Goal: Information Seeking & Learning: Learn about a topic

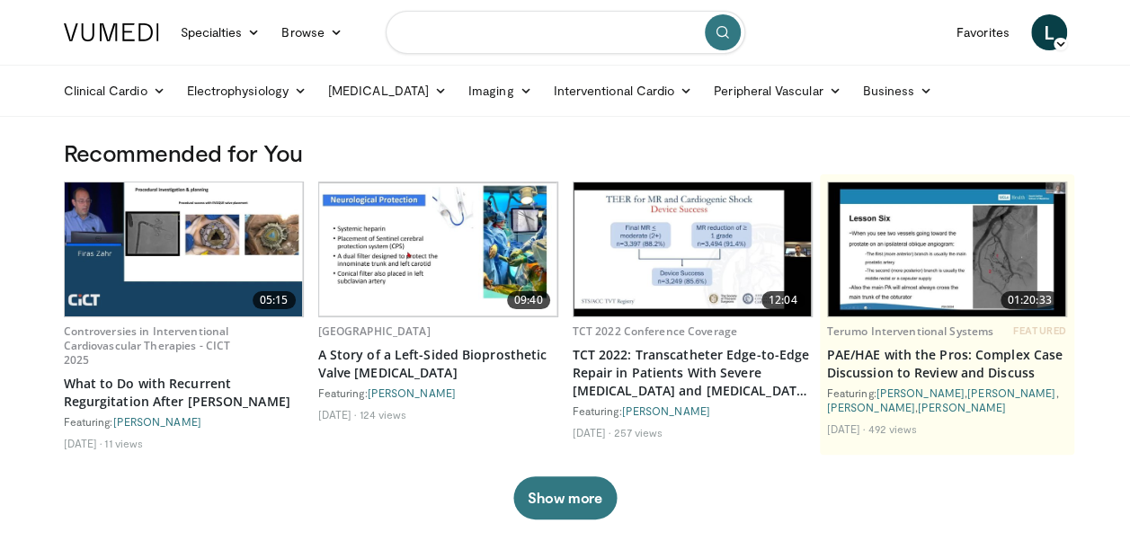
click at [450, 46] on input "Search topics, interventions" at bounding box center [566, 32] width 360 height 43
type input "**********"
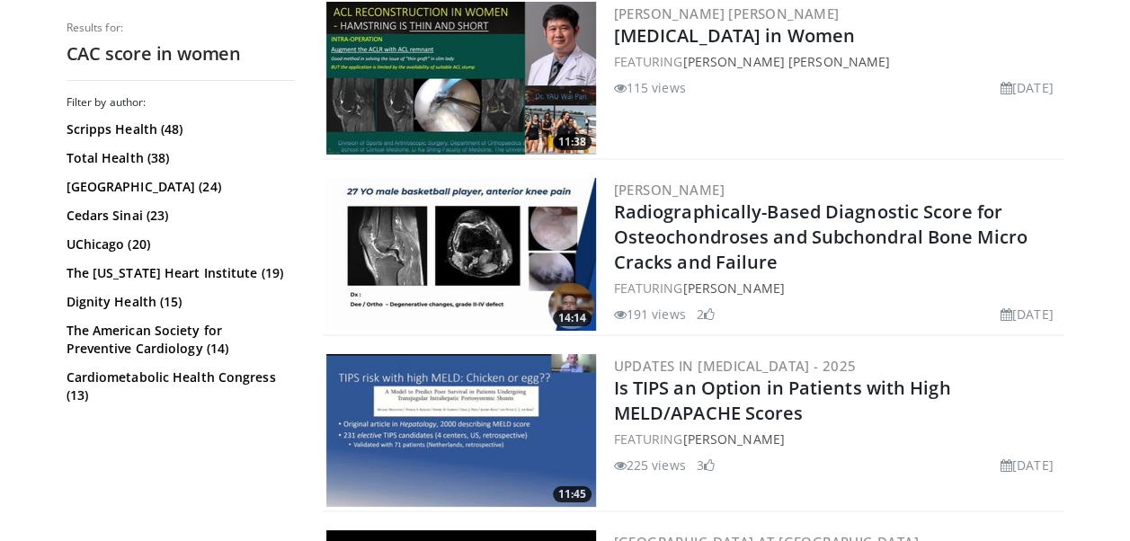
scroll to position [3148, 0]
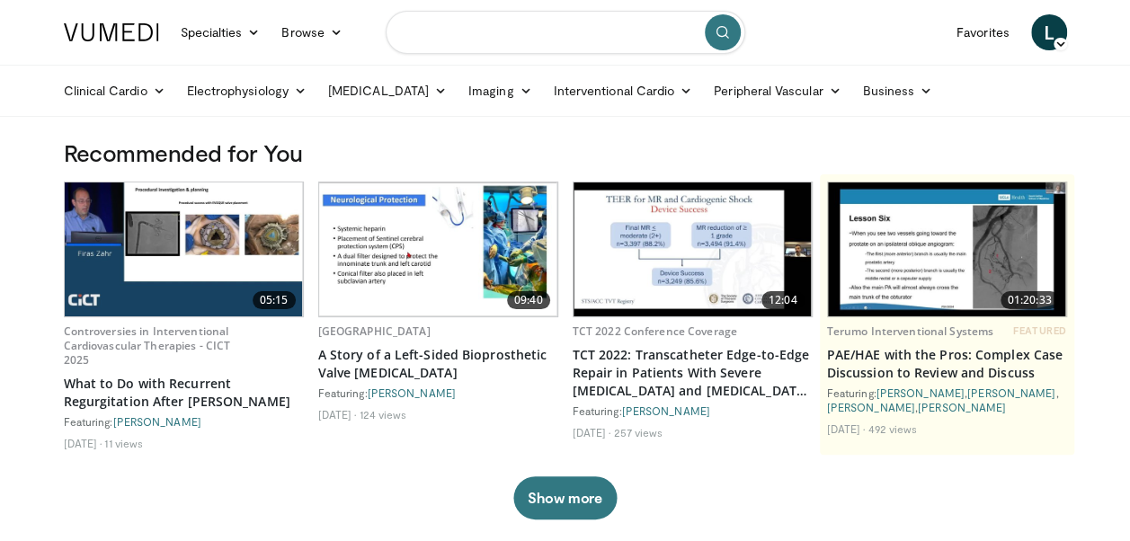
click at [419, 50] on input "Search topics, interventions" at bounding box center [566, 32] width 360 height 43
type input "**********"
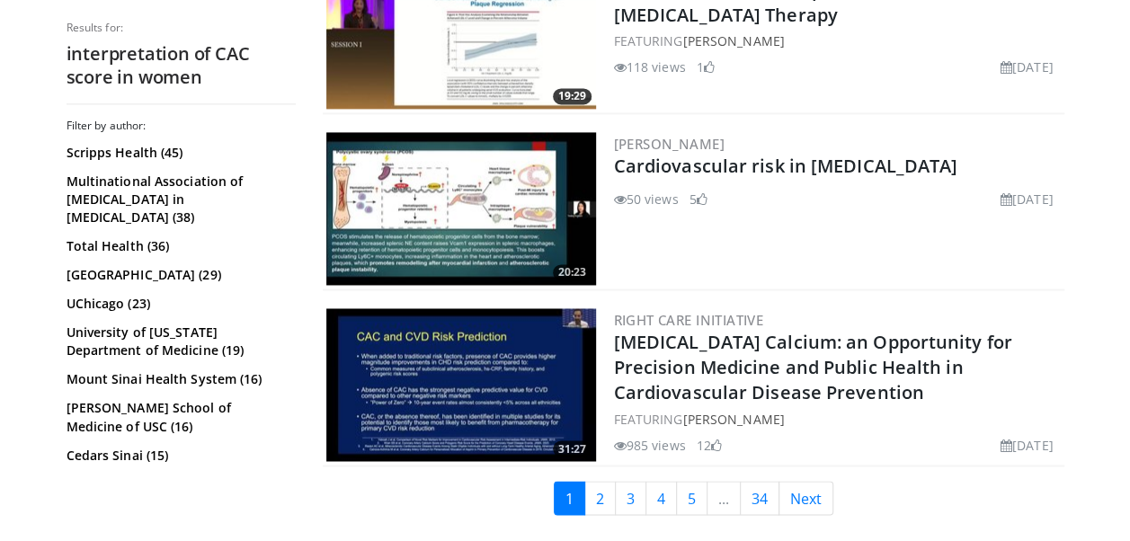
scroll to position [4675, 0]
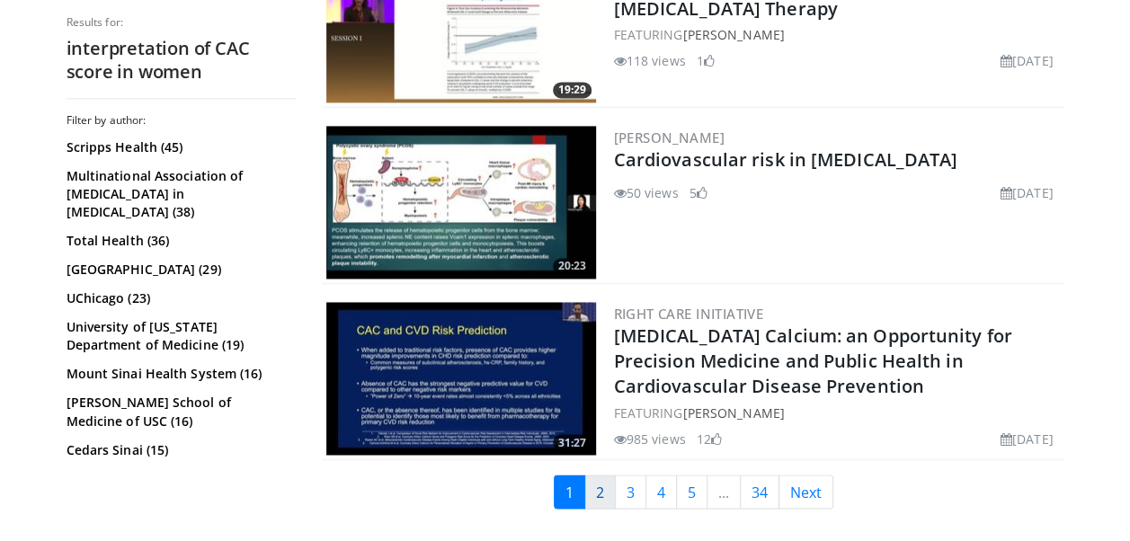
click at [604, 475] on link "2" at bounding box center [599, 492] width 31 height 34
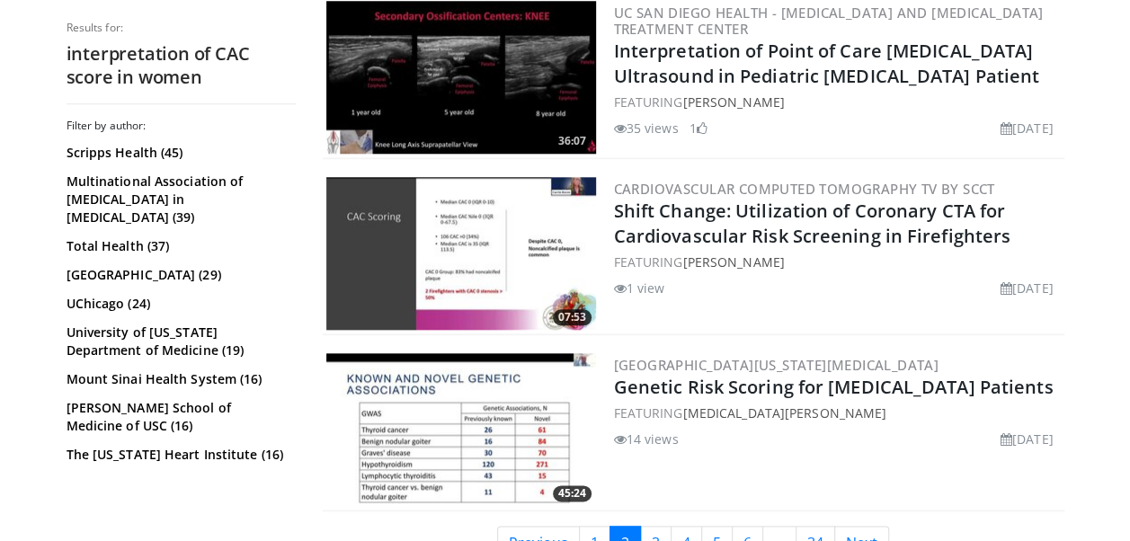
scroll to position [4476, 0]
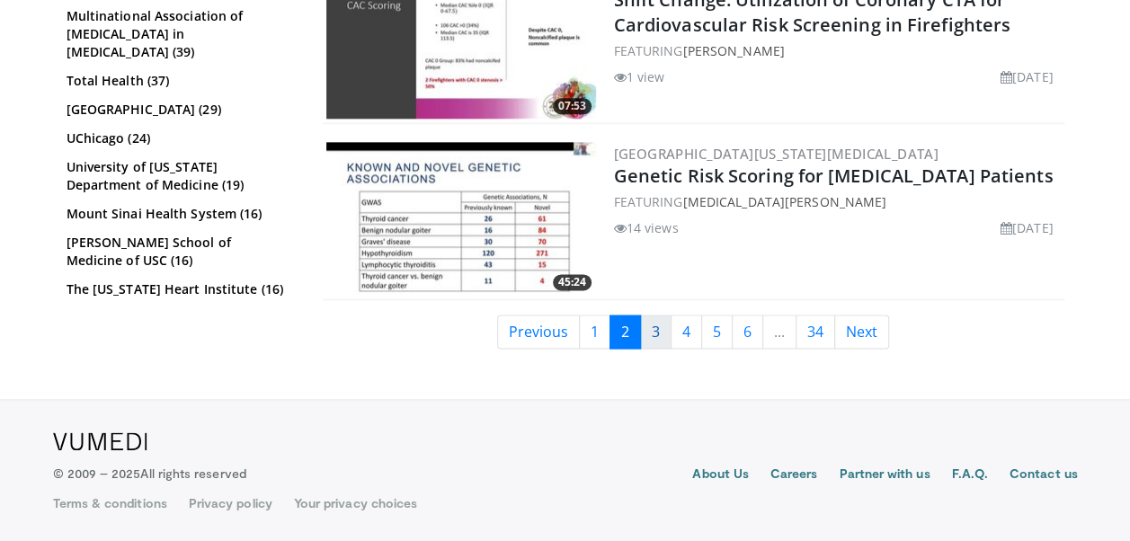
click at [652, 332] on link "3" at bounding box center [655, 332] width 31 height 34
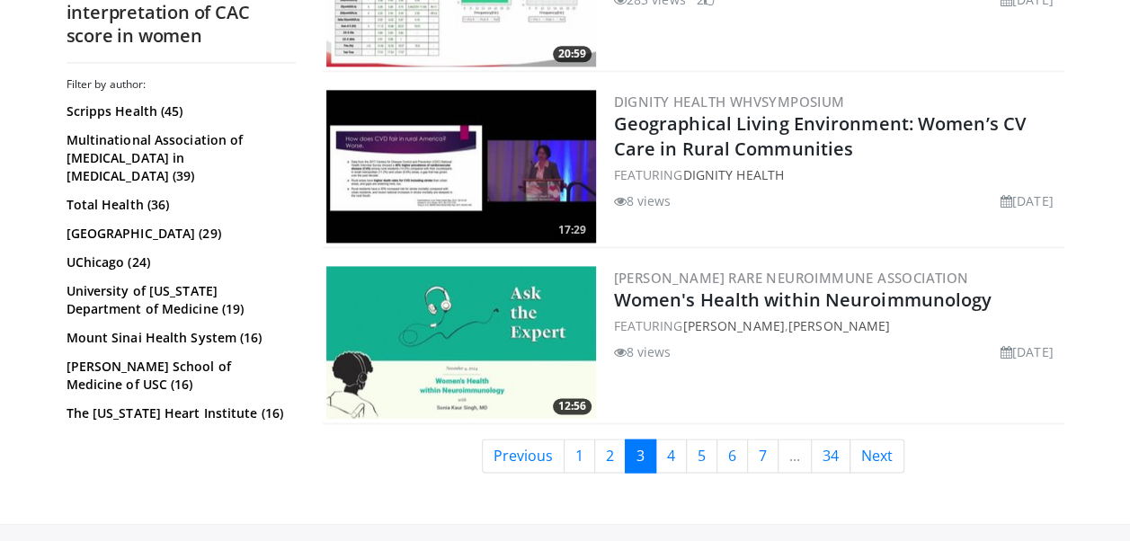
scroll to position [4598, 0]
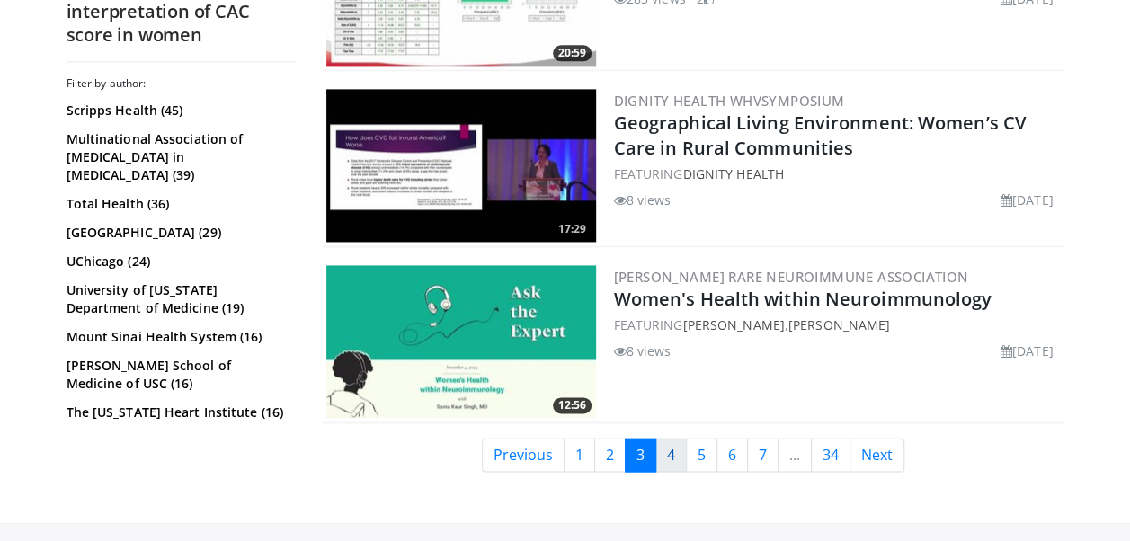
click at [665, 449] on link "4" at bounding box center [670, 455] width 31 height 34
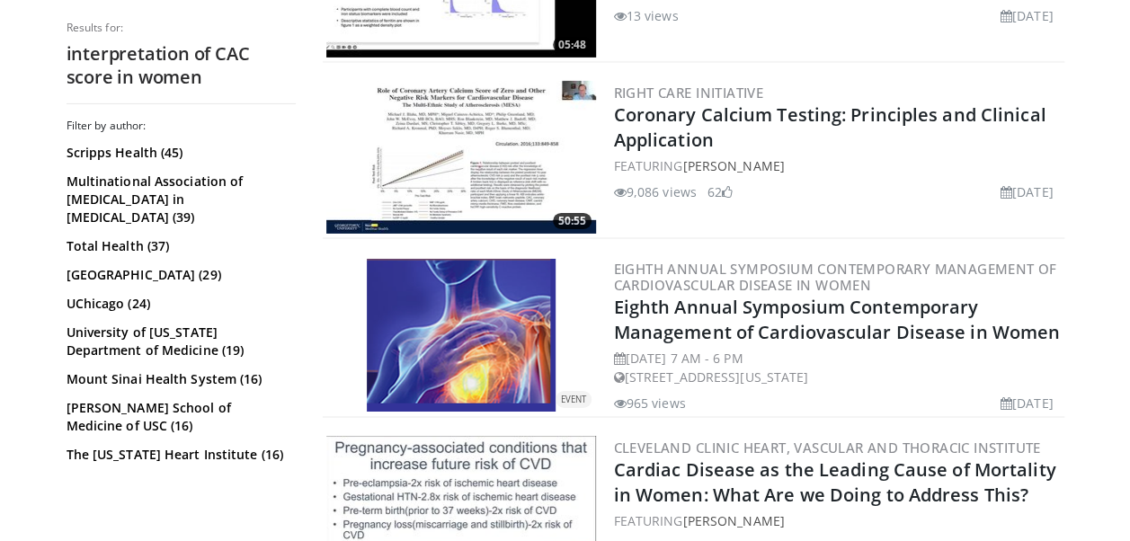
scroll to position [2968, 0]
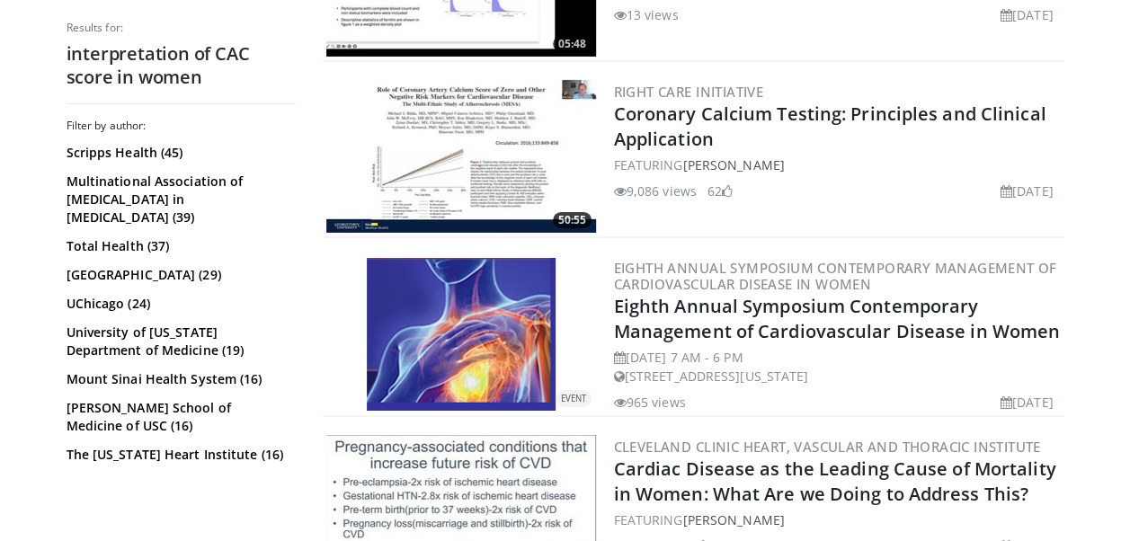
click at [665, 448] on link "Cleveland Clinic Heart, Vascular and Thoracic Institute" at bounding box center [827, 447] width 427 height 18
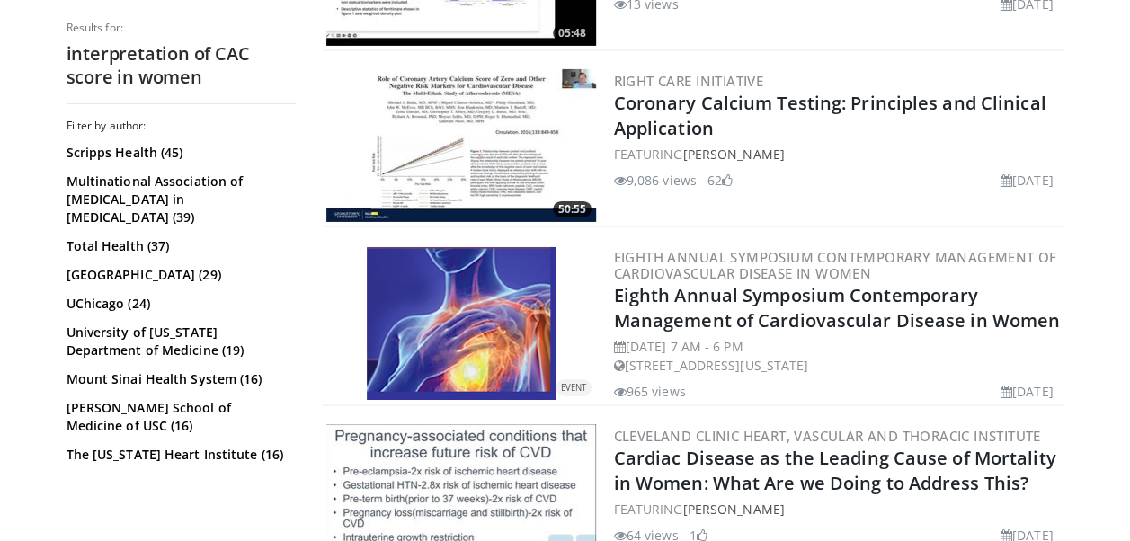
scroll to position [2980, 0]
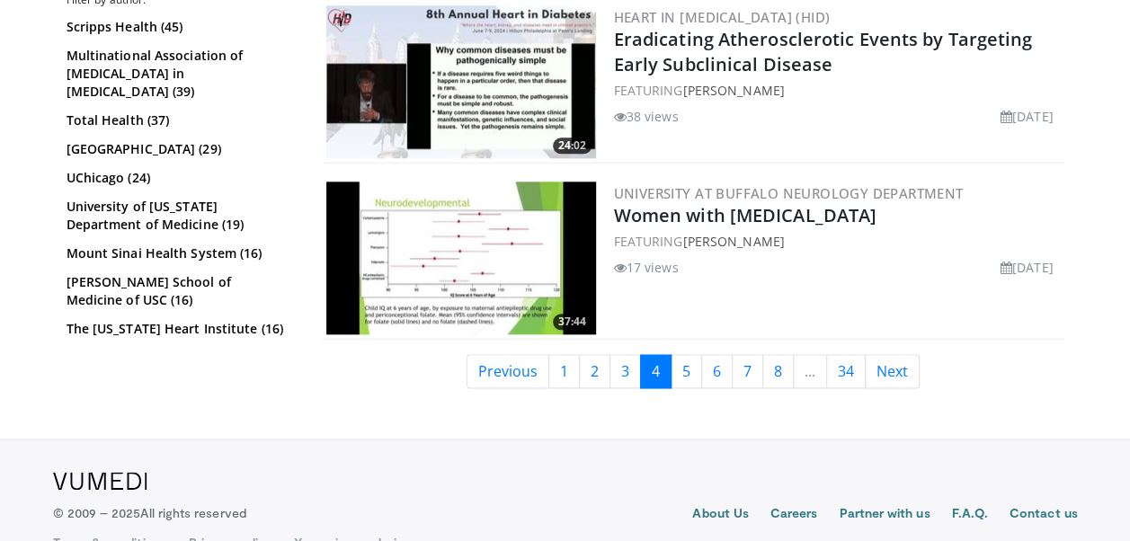
scroll to position [4305, 0]
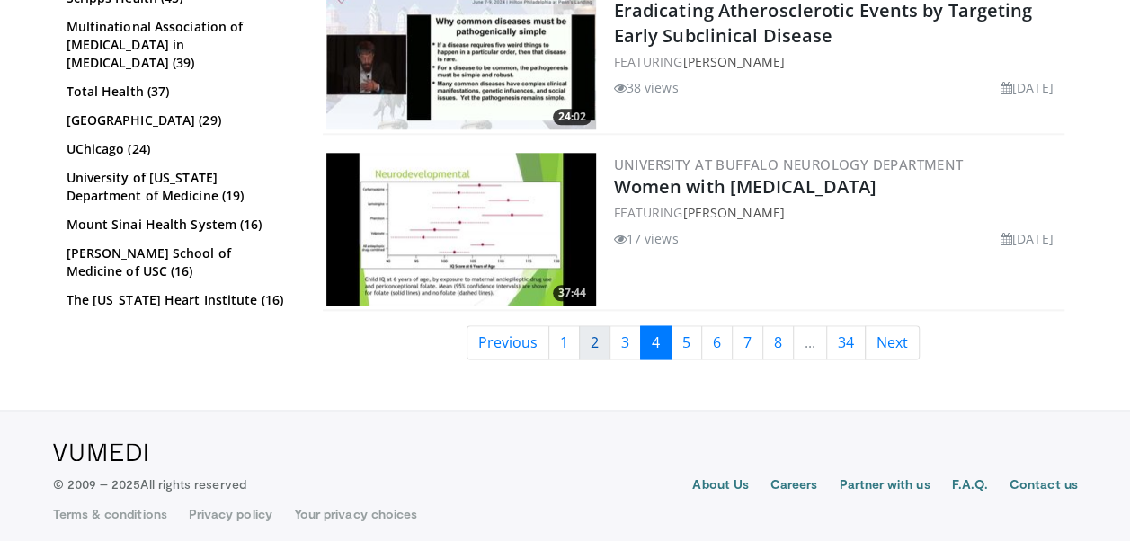
click at [584, 343] on link "2" at bounding box center [594, 342] width 31 height 34
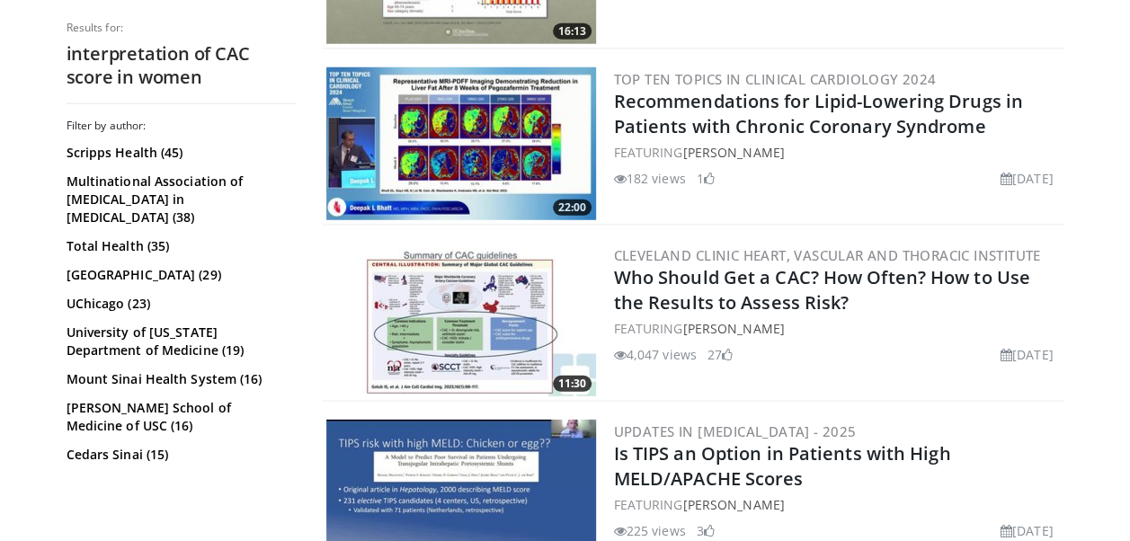
scroll to position [2439, 0]
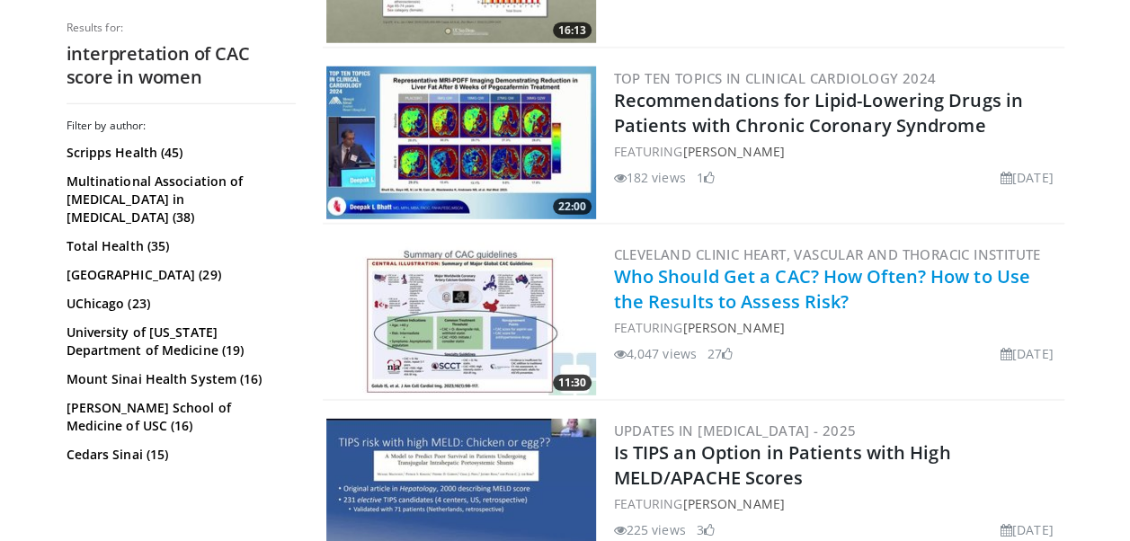
click at [672, 287] on link "Who Should Get a CAC? How Often? How to Use the Results to Assess Risk?" at bounding box center [822, 288] width 416 height 49
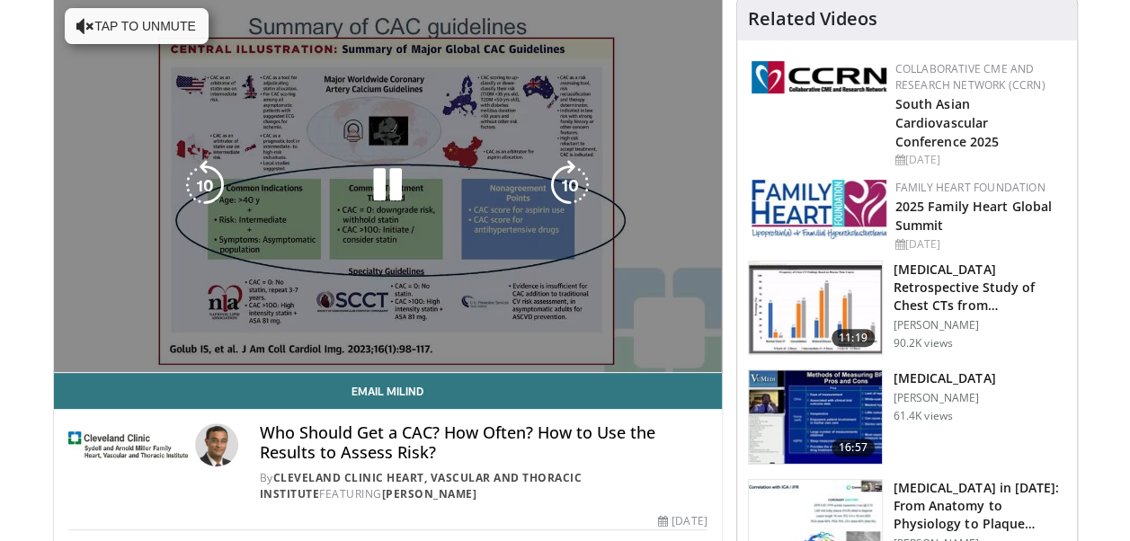
scroll to position [144, 0]
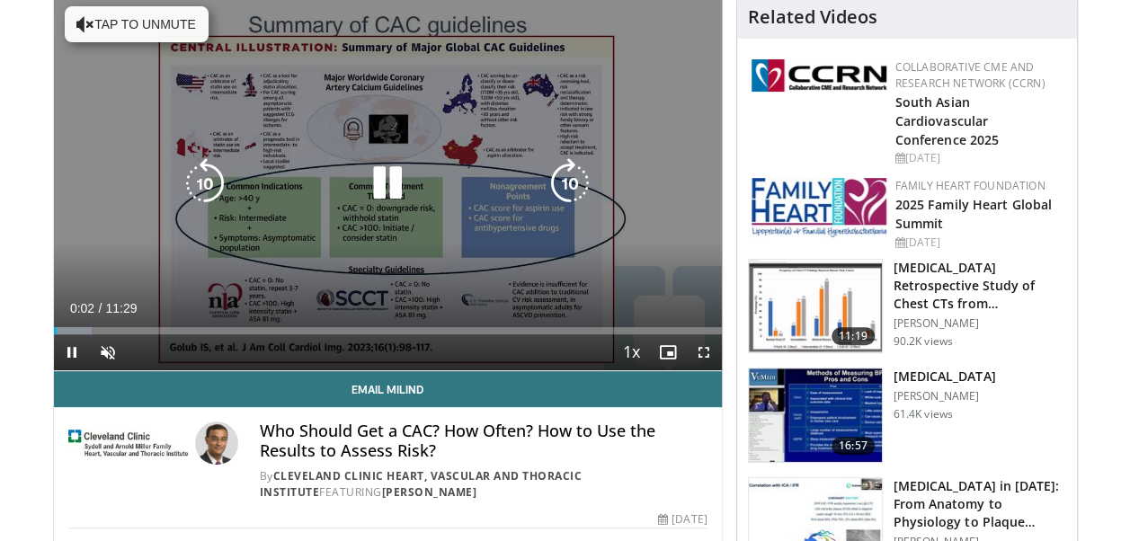
click at [370, 164] on icon "Video Player" at bounding box center [387, 183] width 50 height 50
click at [373, 178] on icon "Video Player" at bounding box center [387, 183] width 50 height 50
click at [173, 35] on button "Tap to unmute" at bounding box center [137, 24] width 144 height 36
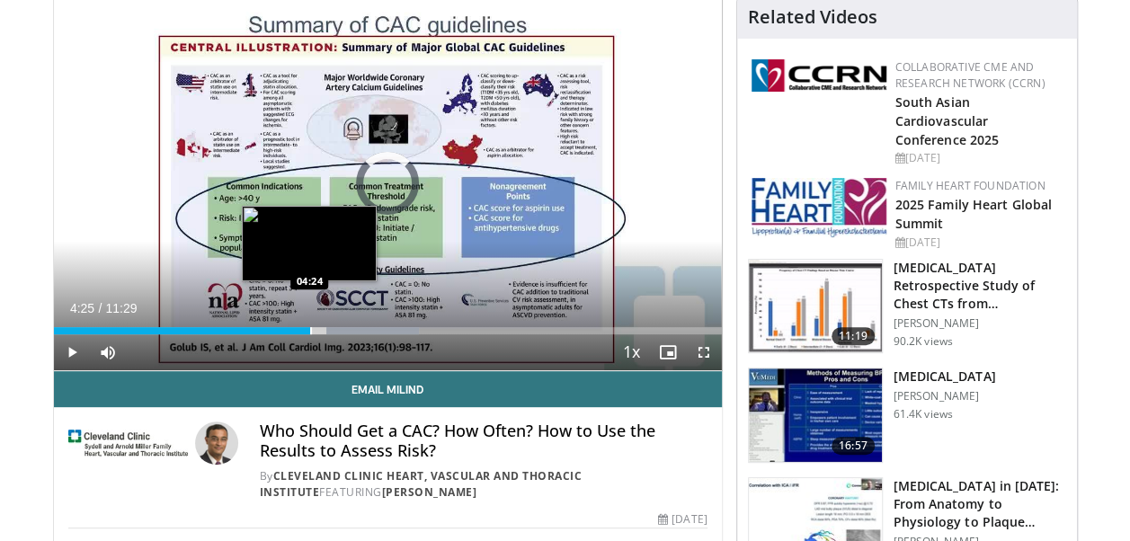
click at [310, 330] on div "Progress Bar" at bounding box center [311, 330] width 2 height 7
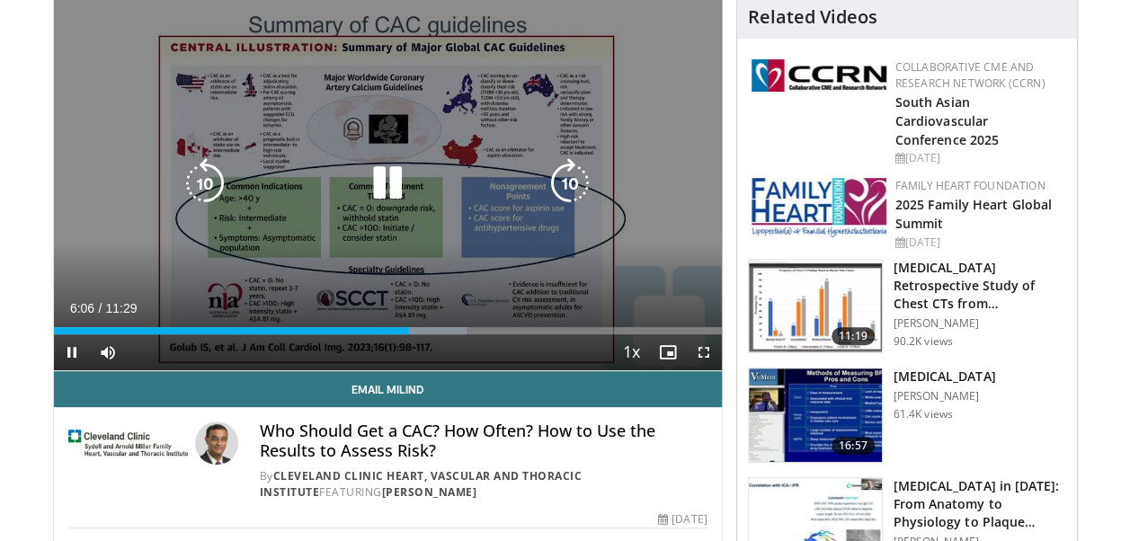
click at [320, 222] on div "10 seconds Tap to unmute" at bounding box center [388, 183] width 668 height 375
